Goal: Task Accomplishment & Management: Complete application form

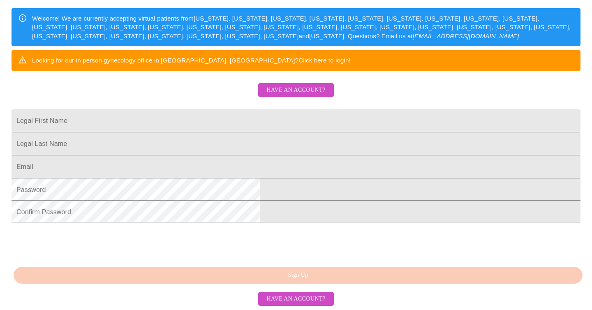
scroll to position [186, 0]
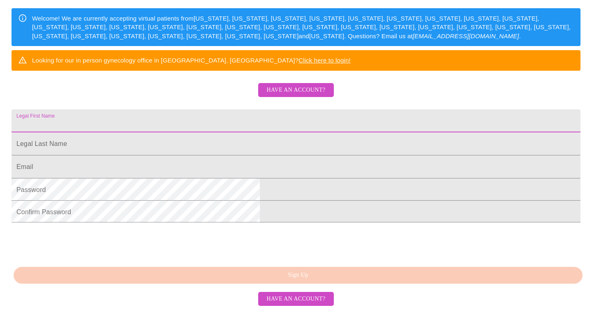
click at [214, 109] on input "Legal First Name" at bounding box center [296, 120] width 569 height 23
type input "Karen"
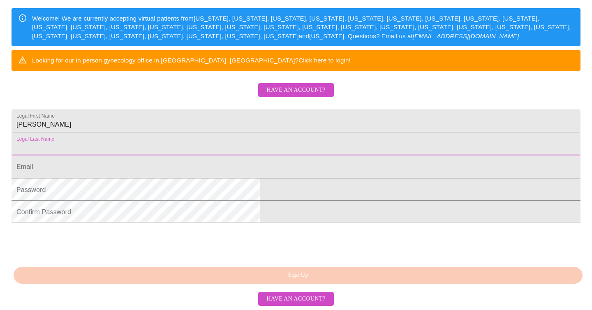
click at [201, 132] on input "Legal First Name" at bounding box center [296, 143] width 569 height 23
type input "Jones"
click at [198, 155] on input "Legal First Name" at bounding box center [296, 166] width 569 height 23
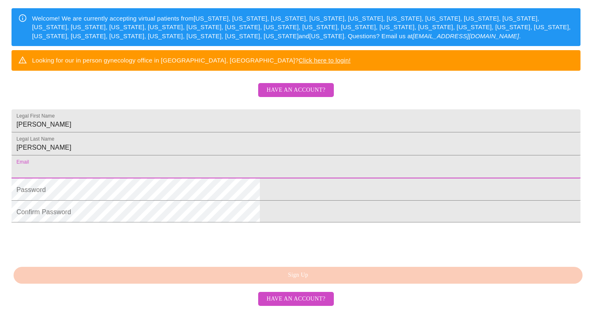
type input "jkandkids@yahoo.com"
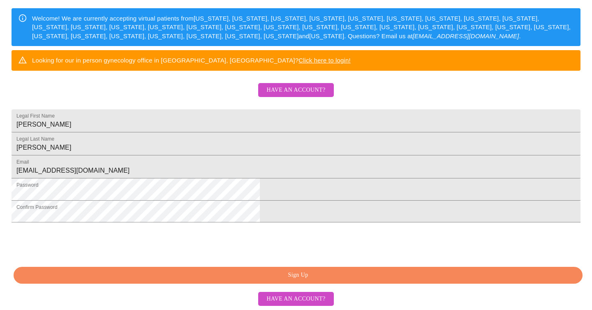
click at [270, 276] on span "Sign Up" at bounding box center [298, 275] width 550 height 10
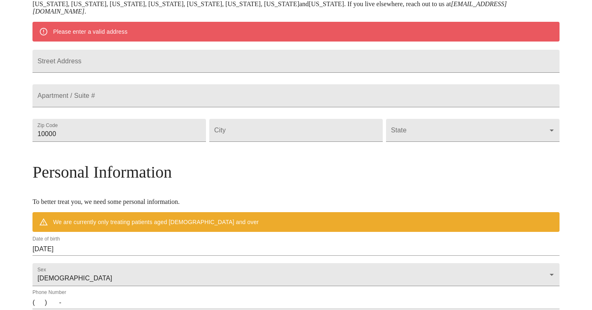
scroll to position [155, 0]
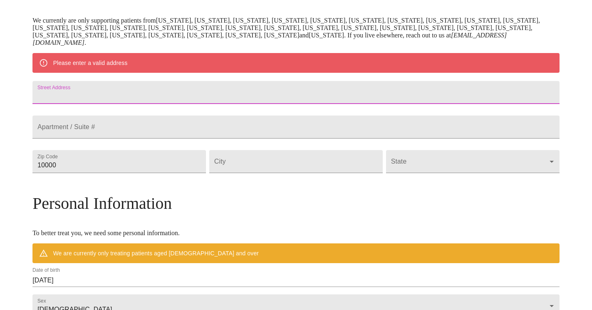
click at [195, 91] on input "Street Address" at bounding box center [295, 92] width 527 height 23
type input "441 NW AA HWY"
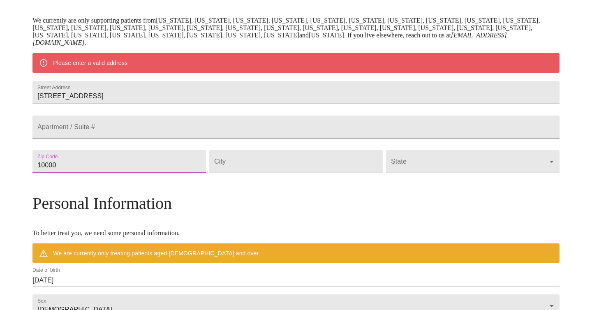
click at [184, 173] on input "10000" at bounding box center [118, 161] width 173 height 23
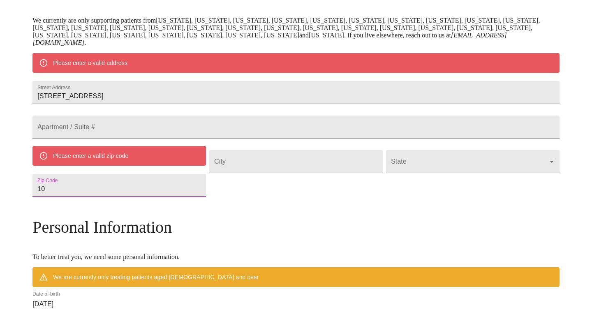
type input "1"
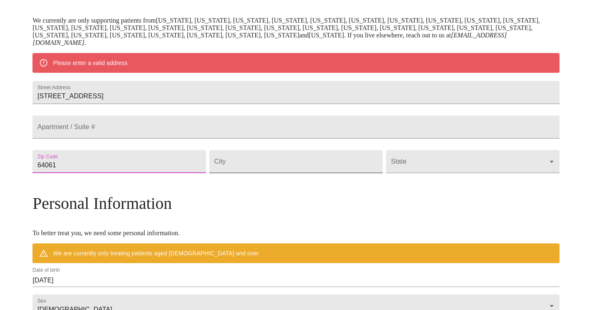
type input "64061"
click at [281, 173] on input "Street Address" at bounding box center [295, 161] width 173 height 23
type input "Kingsville"
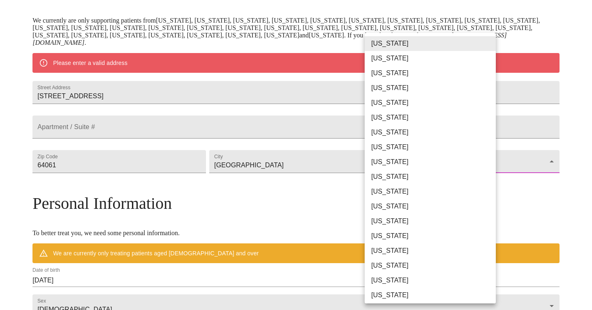
click at [394, 177] on body "MyMenopauseRx Welcome to MyMenopauseRx Since it's your first time here, you'll …" at bounding box center [295, 173] width 585 height 648
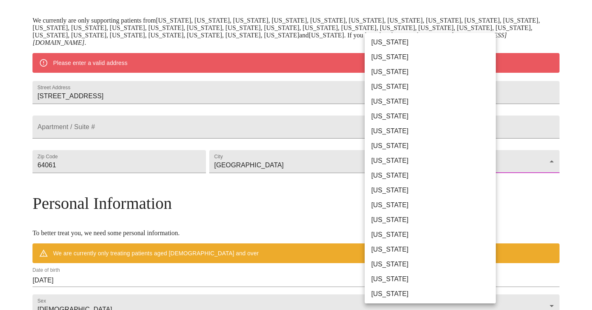
click at [388, 301] on li "Missouri" at bounding box center [429, 308] width 131 height 15
type input "Missouri"
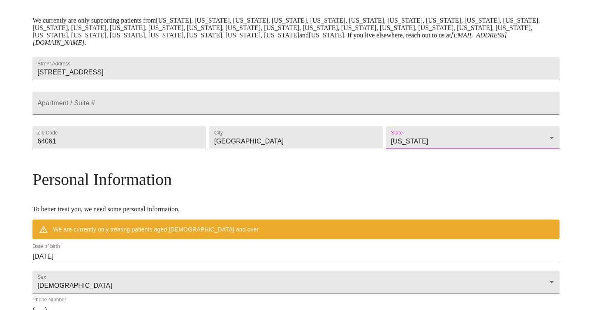
click at [148, 263] on input "08/14/2025" at bounding box center [295, 256] width 527 height 13
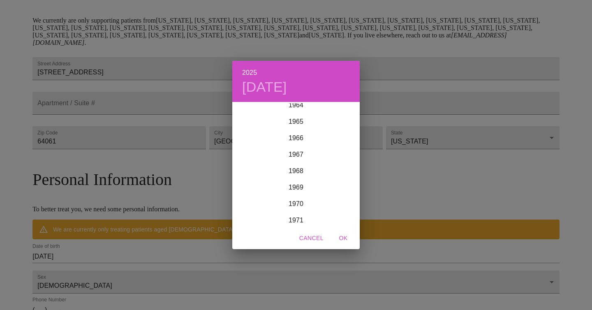
scroll to position [1069, 0]
click at [293, 192] on div "1969" at bounding box center [295, 193] width 127 height 16
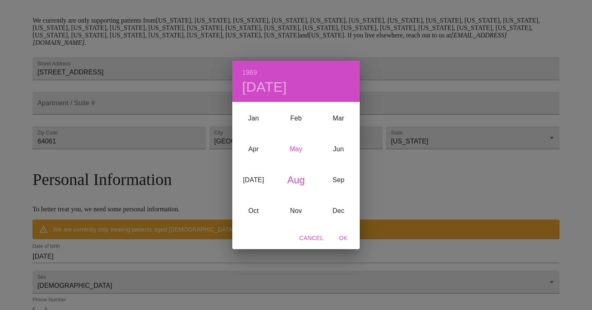
click at [297, 152] on div "May" at bounding box center [295, 149] width 42 height 31
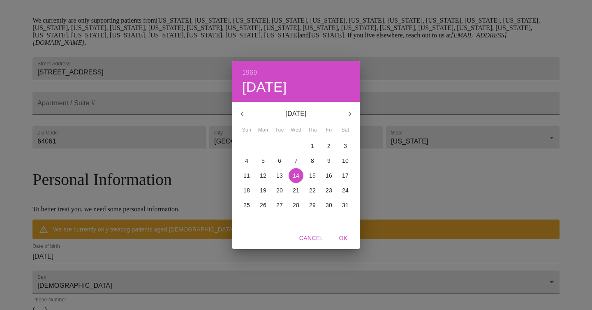
click at [344, 236] on span "OK" at bounding box center [343, 238] width 20 height 10
type input "05/14/1969"
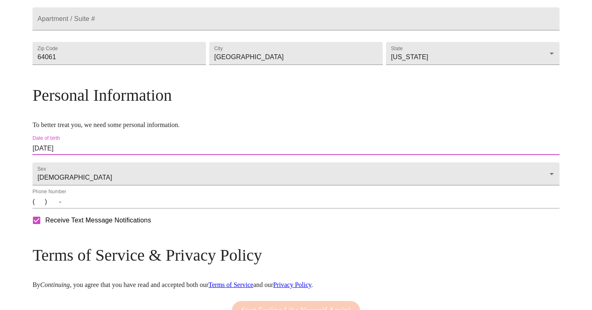
scroll to position [240, 0]
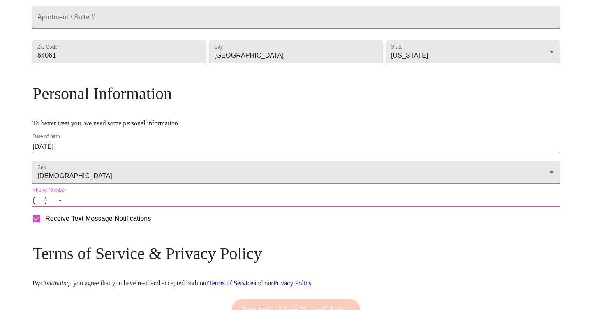
click at [106, 207] on input "(   )    -" at bounding box center [295, 200] width 527 height 13
type input "(816) 896-0486"
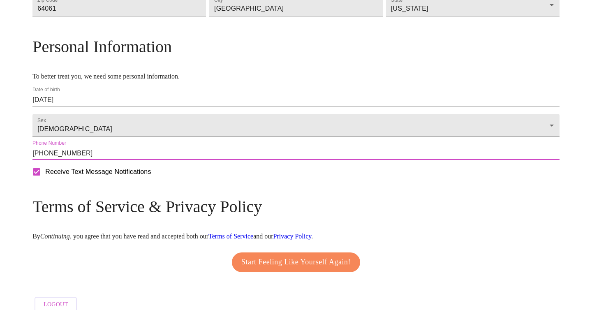
scroll to position [288, 0]
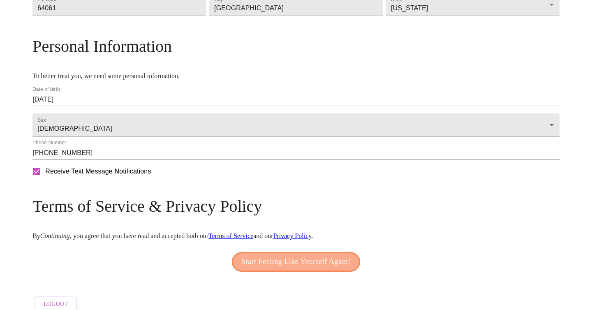
click at [272, 267] on span "Start Feeling Like Yourself Again!" at bounding box center [295, 261] width 109 height 13
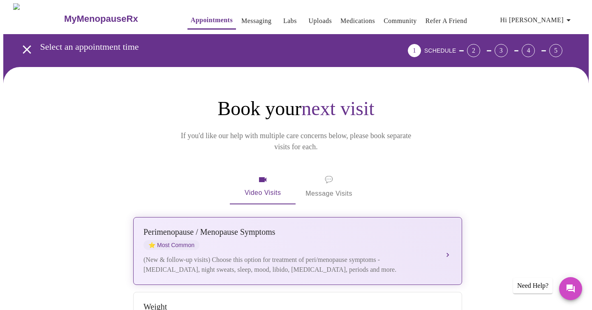
click at [445, 243] on button "Perimenopause / Menopause Symptoms ⭐ Most Common (New & follow-up visits) Choos…" at bounding box center [297, 251] width 329 height 68
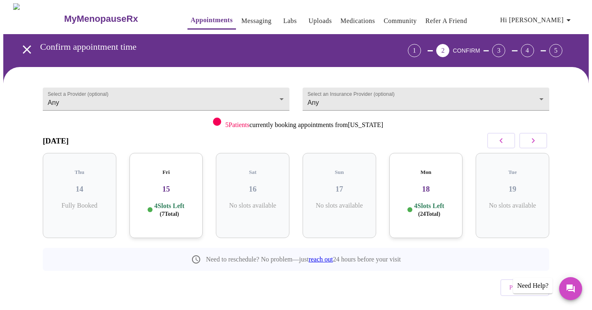
scroll to position [7, 0]
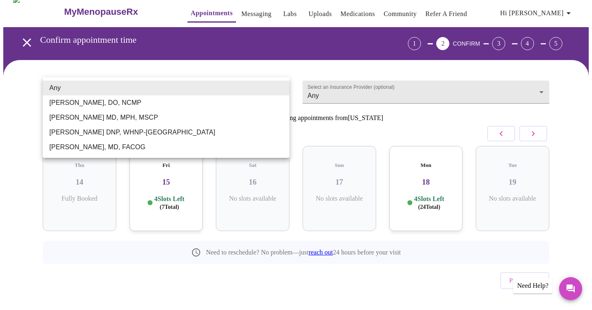
click at [283, 84] on body "MyMenopauseRx Appointments Messaging Labs Uploads Medications Community Refer a…" at bounding box center [295, 163] width 585 height 334
click at [351, 89] on div at bounding box center [296, 155] width 592 height 310
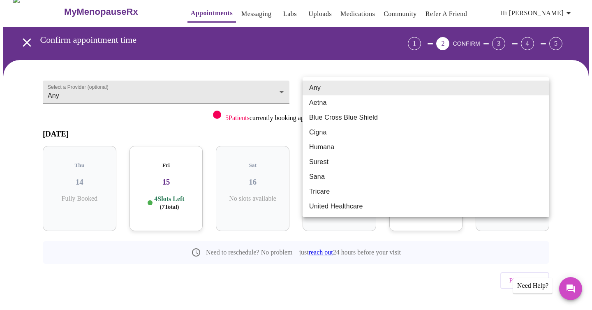
click at [424, 88] on body "MyMenopauseRx Appointments Messaging Labs Uploads Medications Community Refer a…" at bounding box center [295, 163] width 585 height 334
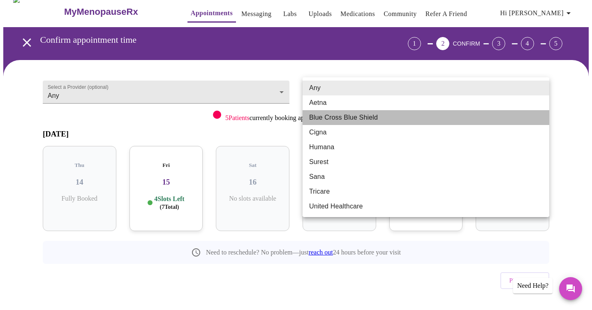
click at [364, 117] on li "Blue Cross Blue Shield" at bounding box center [425, 117] width 247 height 15
type input "Blue Cross Blue Shield"
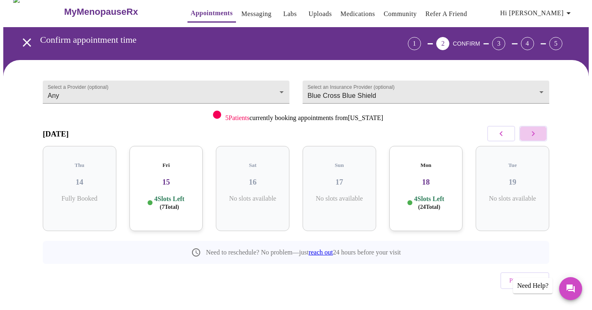
click at [536, 134] on icon "button" at bounding box center [533, 134] width 10 height 10
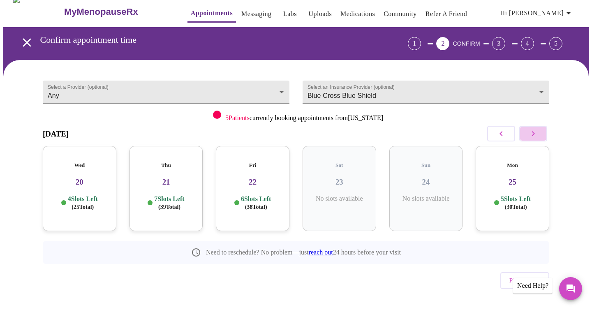
click at [535, 129] on icon "button" at bounding box center [533, 134] width 10 height 10
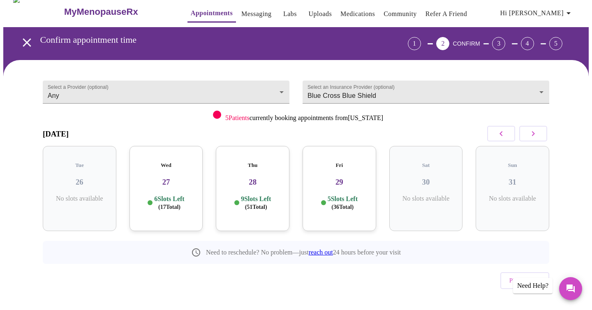
click at [536, 129] on icon "button" at bounding box center [533, 134] width 10 height 10
click at [335, 195] on p "10 Slots Left ( 65 Total)" at bounding box center [342, 203] width 33 height 16
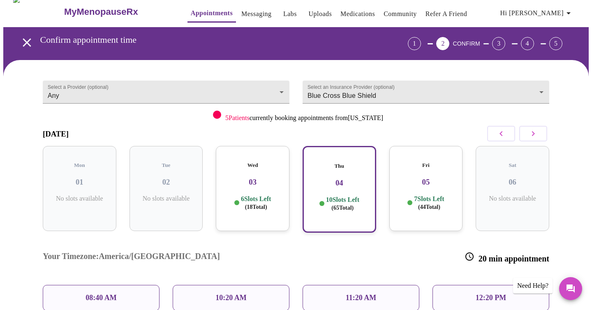
click at [337, 196] on p "10 Slots Left ( 65 Total)" at bounding box center [342, 204] width 33 height 16
click at [108, 293] on p "08:40 AM" at bounding box center [100, 297] width 31 height 9
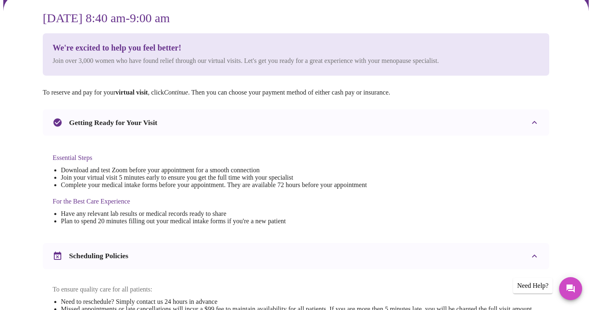
scroll to position [55, 0]
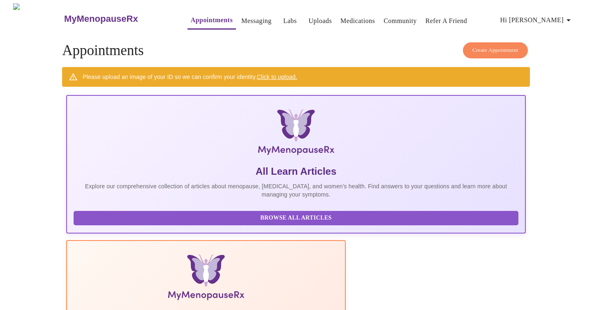
scroll to position [12, 0]
